Goal: Navigation & Orientation: Find specific page/section

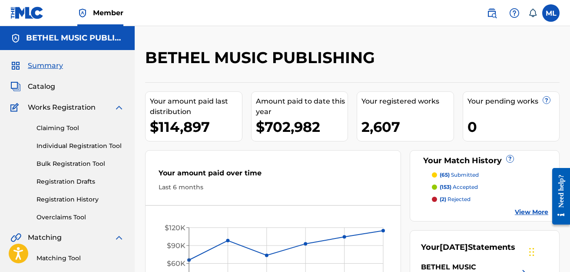
click at [43, 82] on span "Catalog" at bounding box center [41, 86] width 27 height 10
click at [39, 67] on span "Summary" at bounding box center [45, 65] width 35 height 10
